Goal: Task Accomplishment & Management: Use online tool/utility

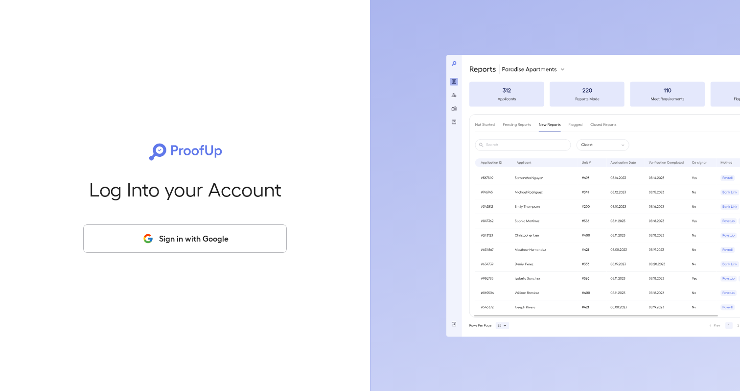
click at [217, 232] on button "Sign in with Google" at bounding box center [185, 238] width 204 height 28
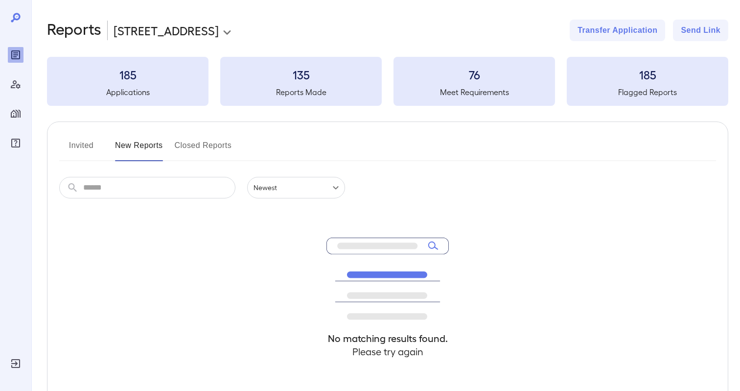
click at [199, 34] on body "**********" at bounding box center [370, 195] width 740 height 391
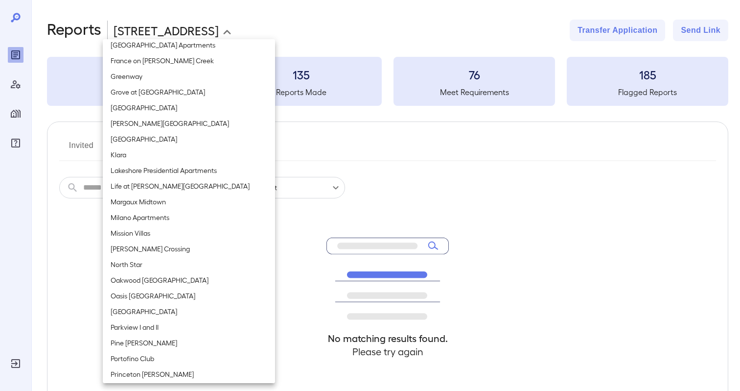
scroll to position [846, 0]
